Goal: Navigation & Orientation: Understand site structure

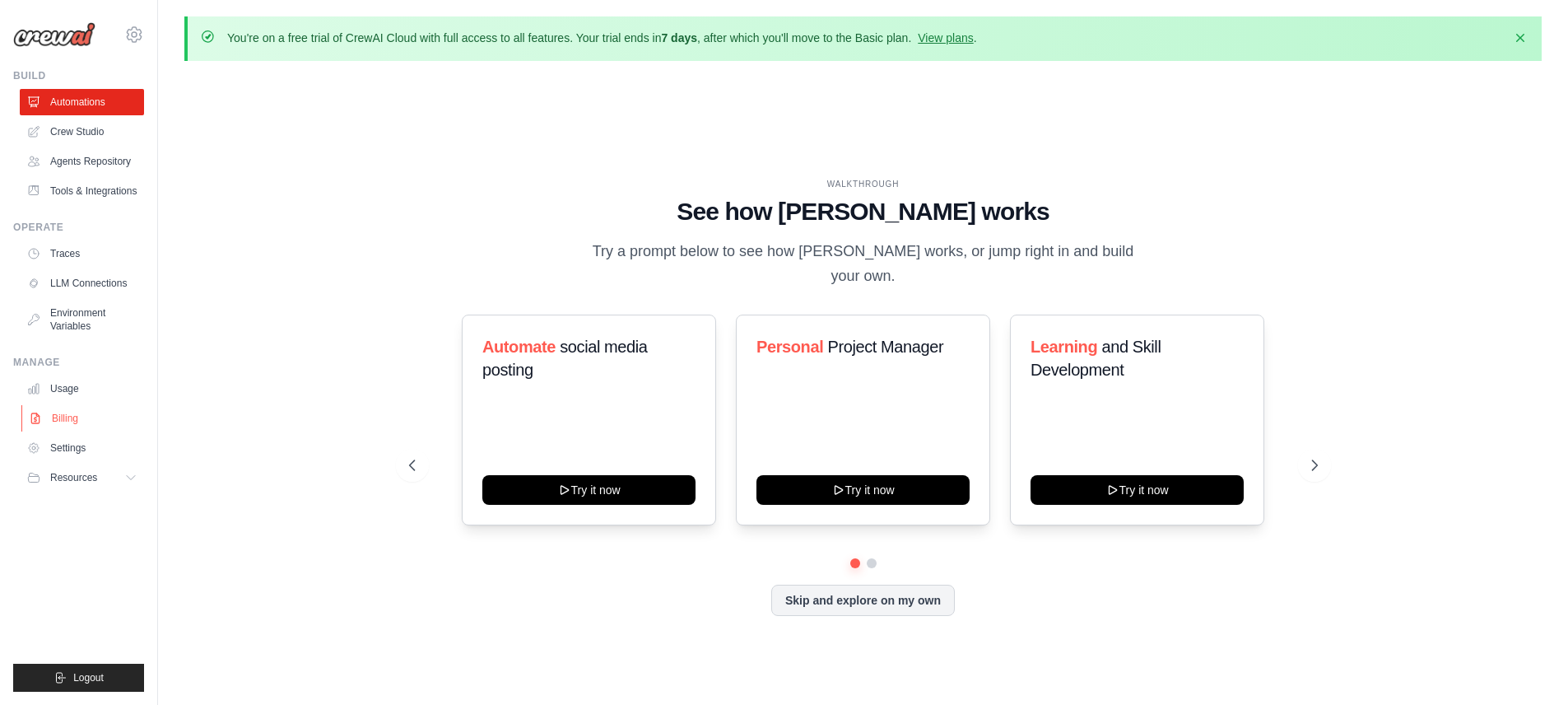
click at [74, 418] on link "Billing" at bounding box center [83, 418] width 124 height 26
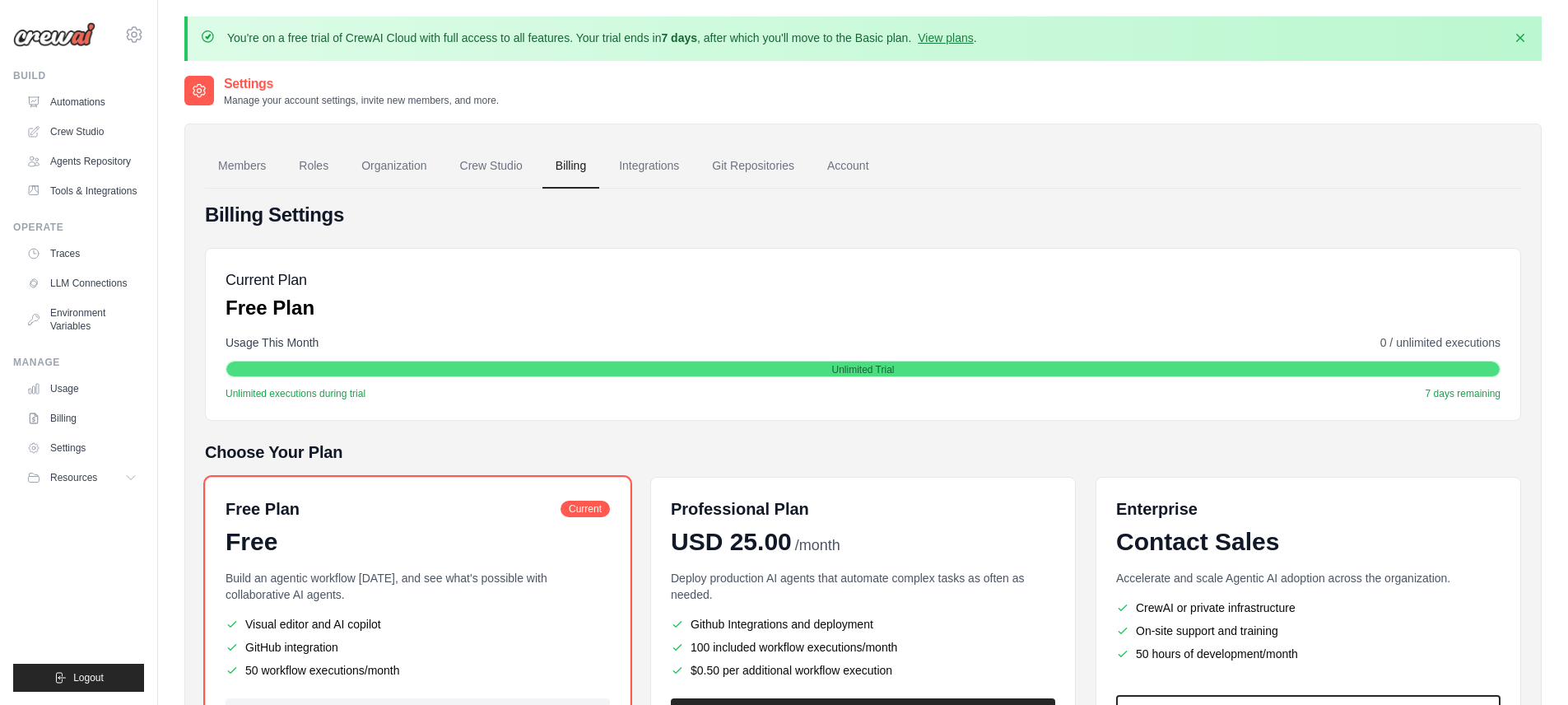
click at [76, 42] on img at bounding box center [55, 34] width 82 height 24
click at [1097, 199] on div "Billing Settings Current Plan Free Plan Usage This Month 0 / unlimited executio…" at bounding box center [863, 492] width 1316 height 608
click at [1523, 35] on icon "button" at bounding box center [1521, 37] width 17 height 17
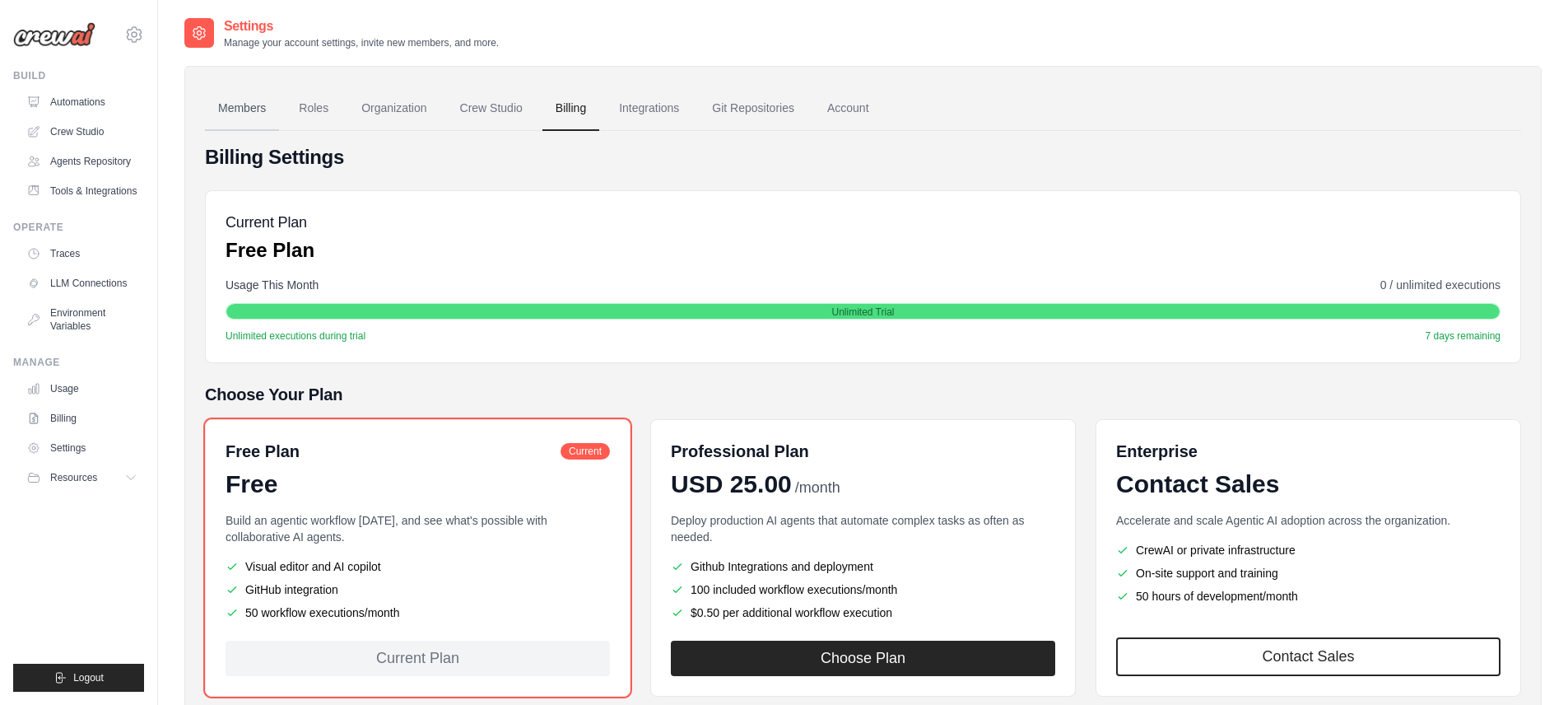
click at [263, 102] on link "Members" at bounding box center [242, 108] width 74 height 45
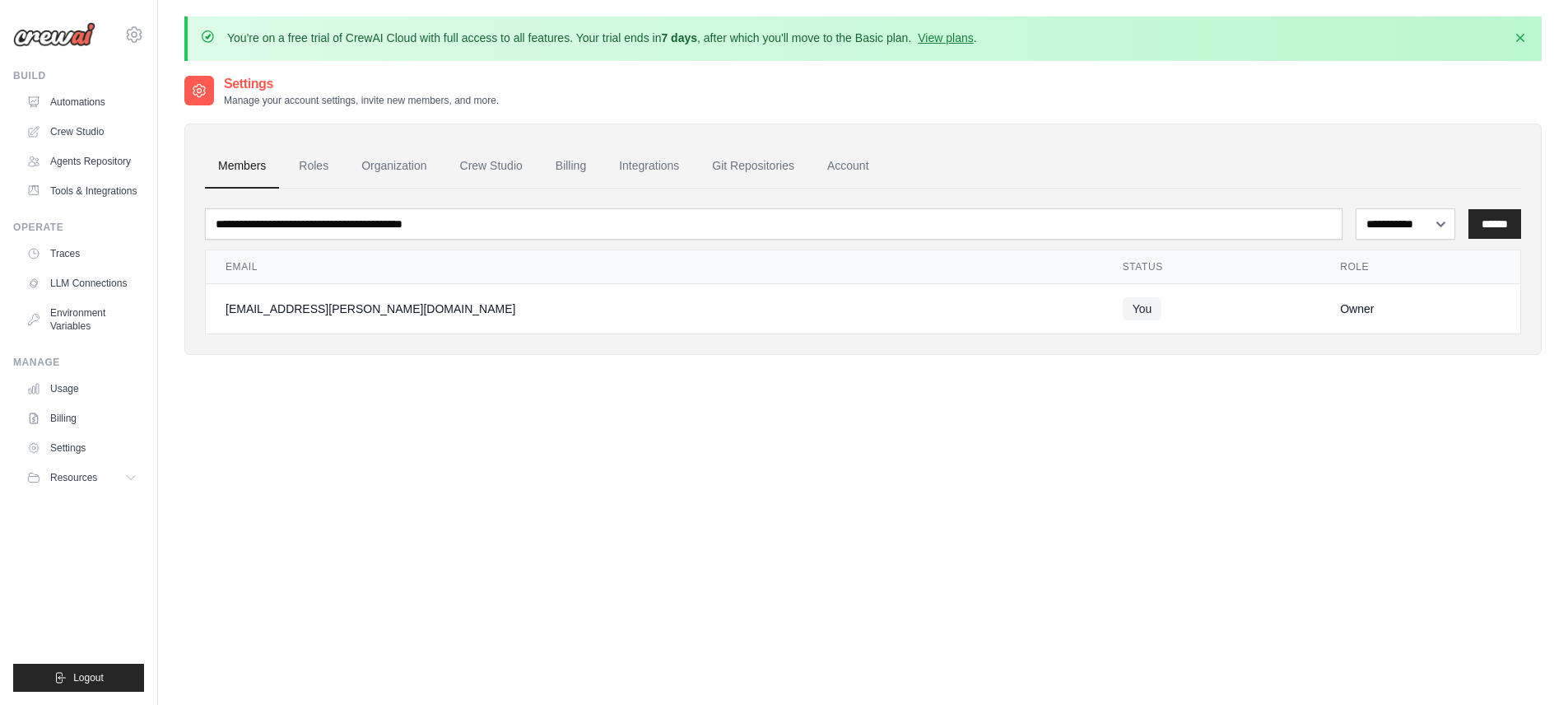
click at [323, 108] on div "**********" at bounding box center [863, 230] width 1357 height 248
click at [307, 150] on link "Roles" at bounding box center [313, 166] width 56 height 45
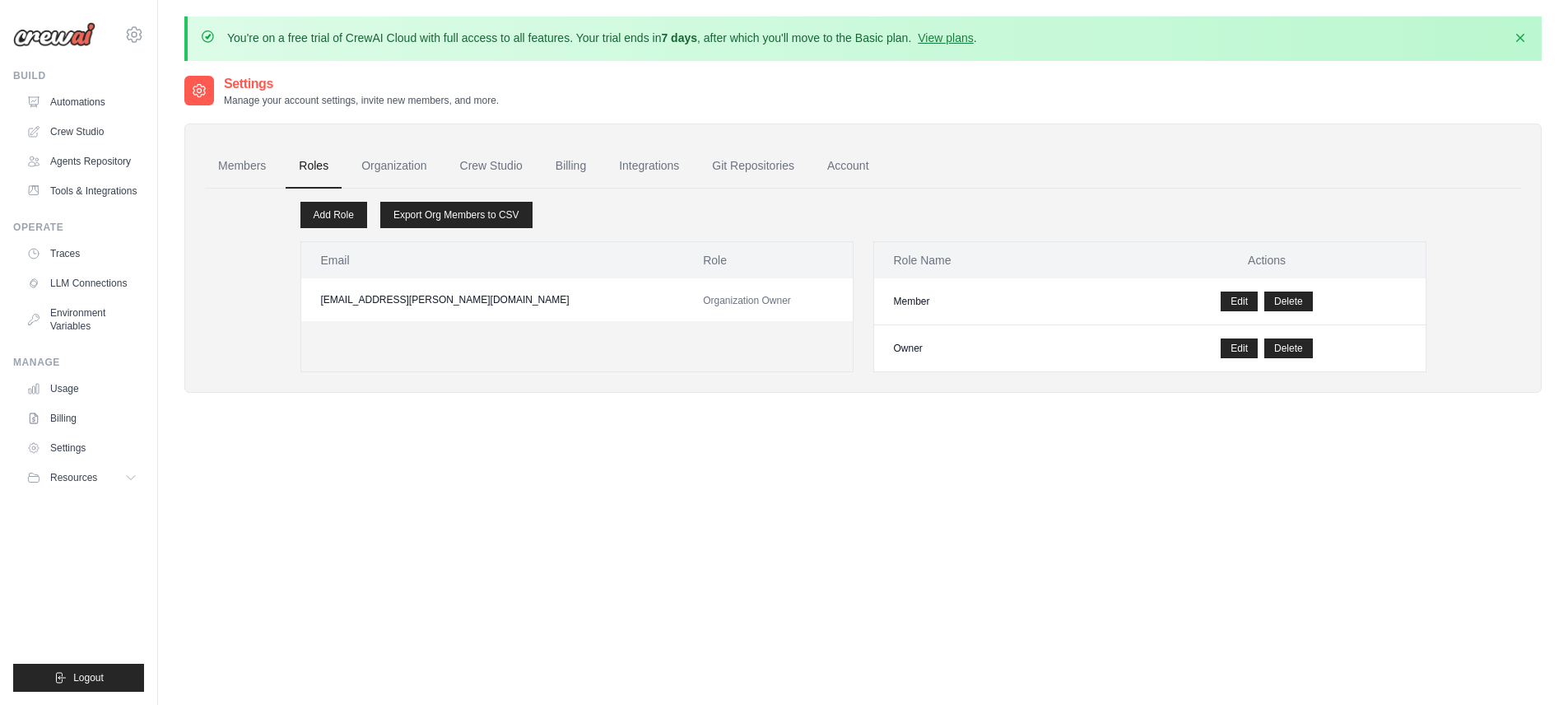
click at [695, 484] on div "Settings Manage your account settings, invite new members, and more. Members Ro…" at bounding box center [863, 426] width 1357 height 705
click at [126, 197] on link "Tools & Integrations" at bounding box center [83, 191] width 124 height 26
click at [100, 285] on link "LLM Connections" at bounding box center [83, 282] width 124 height 26
